Goal: Check status: Check status

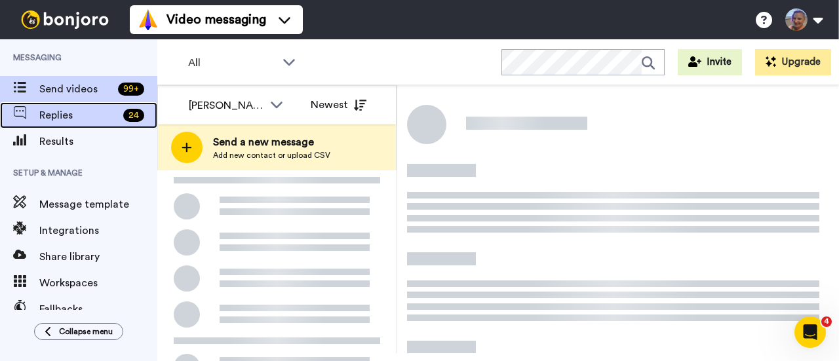
click at [66, 113] on span "Replies" at bounding box center [78, 115] width 79 height 16
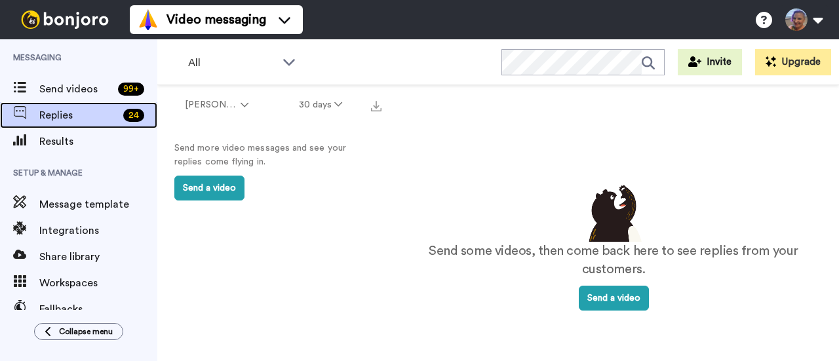
drag, startPoint x: 0, startPoint y: 0, endPoint x: 66, endPoint y: 113, distance: 131.0
click at [66, 113] on span "Replies" at bounding box center [78, 115] width 79 height 16
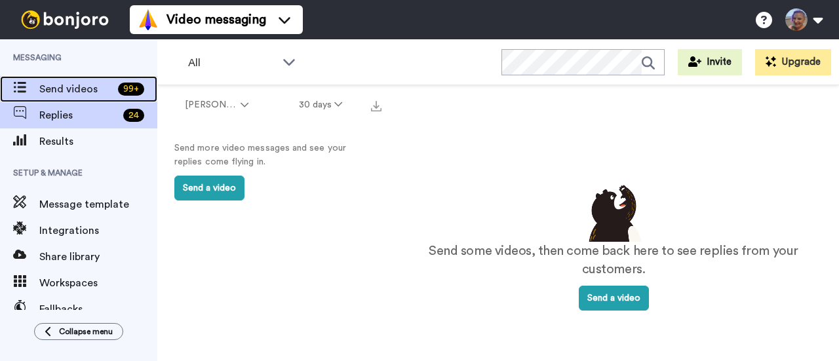
click at [76, 88] on span "Send videos" at bounding box center [75, 89] width 73 height 16
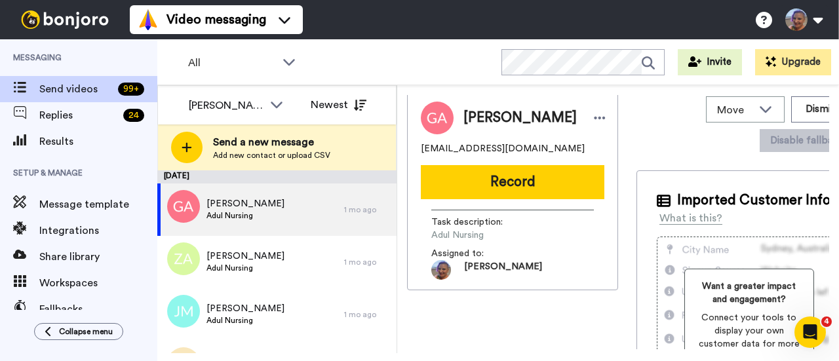
scroll to position [3, 0]
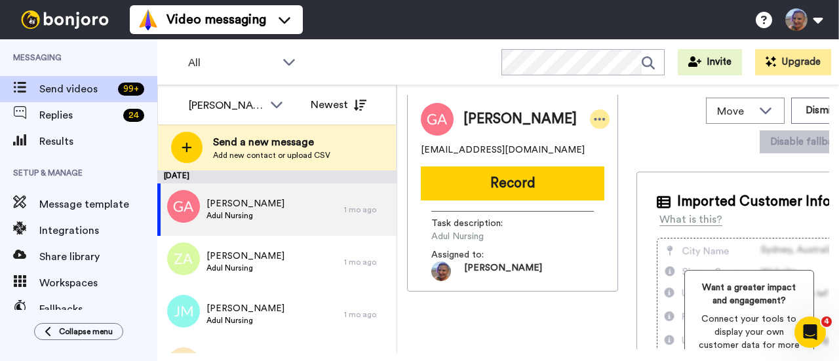
click at [594, 124] on icon at bounding box center [600, 119] width 12 height 13
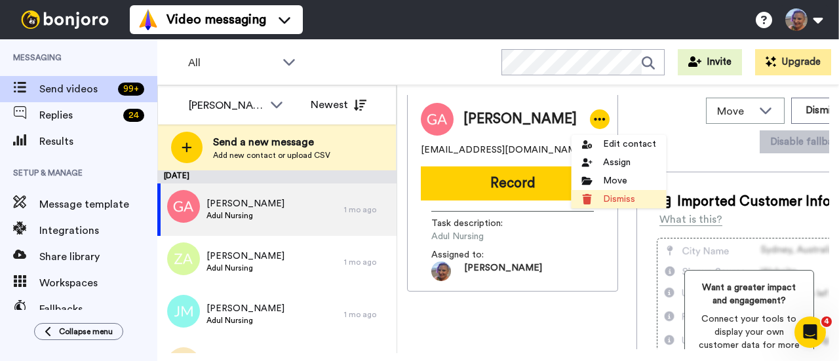
click at [607, 202] on li "Dismiss" at bounding box center [618, 199] width 95 height 18
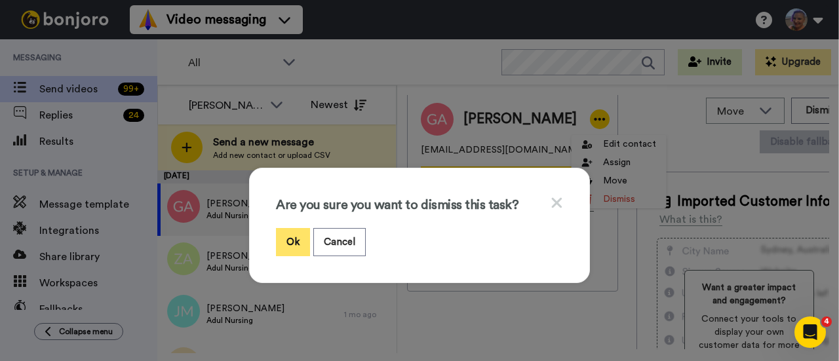
click at [284, 241] on button "Ok" at bounding box center [293, 242] width 34 height 28
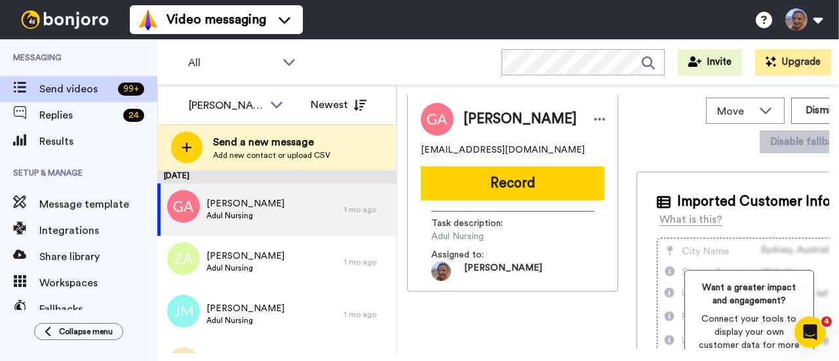
click at [488, 315] on div "Georgette Anamsibadick georgetteanamsibadick@gmail.com Record Task description …" at bounding box center [512, 219] width 211 height 254
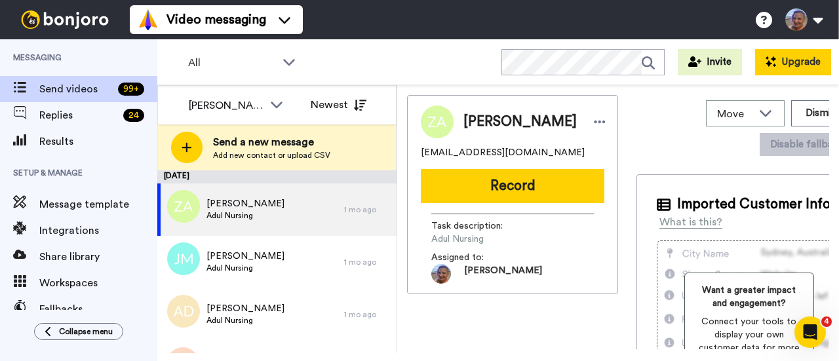
drag, startPoint x: 824, startPoint y: 129, endPoint x: 813, endPoint y: 53, distance: 76.8
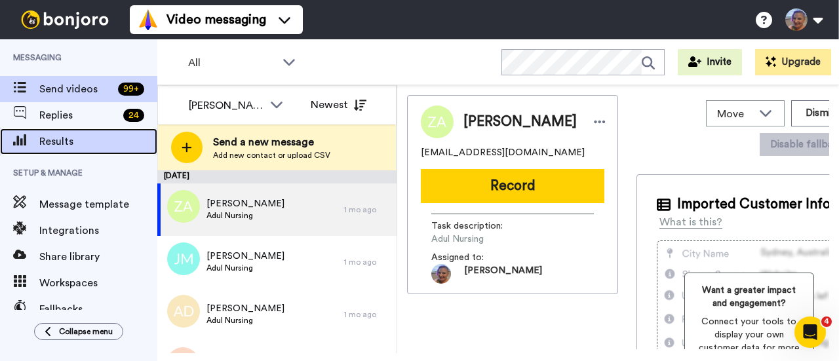
click at [83, 144] on span "Results" at bounding box center [98, 142] width 118 height 16
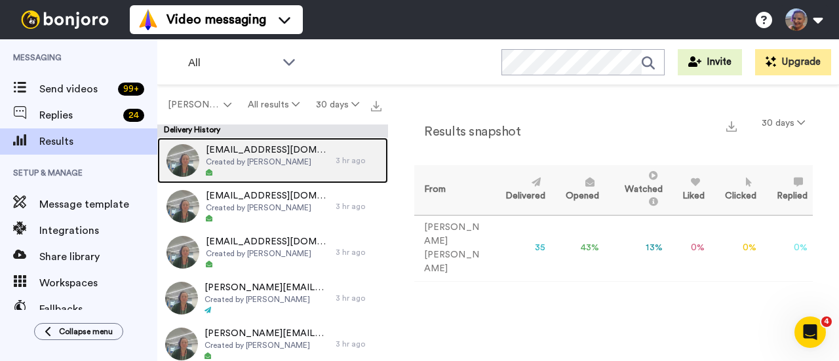
click at [250, 175] on div at bounding box center [267, 172] width 123 height 9
